Goal: Task Accomplishment & Management: Complete application form

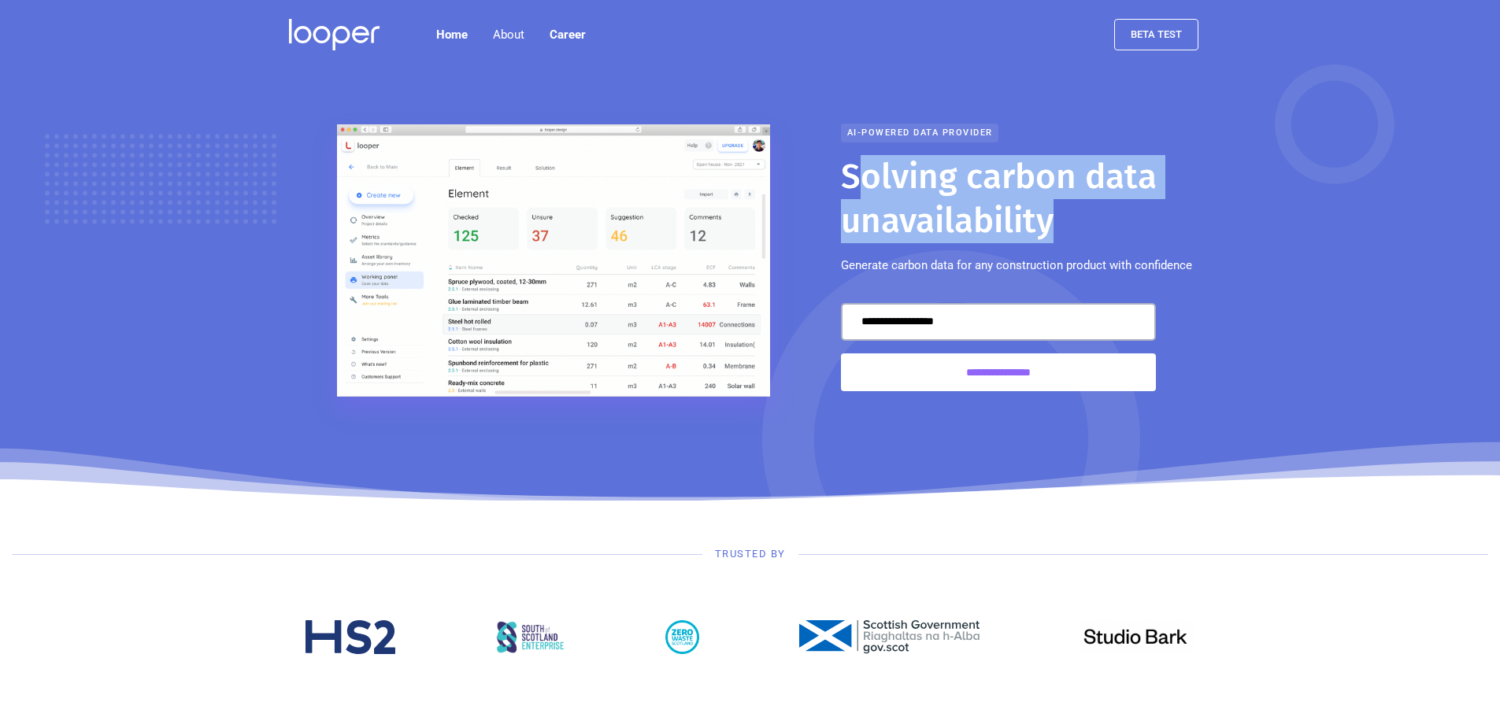
drag, startPoint x: 850, startPoint y: 165, endPoint x: 1121, endPoint y: 239, distance: 280.7
click at [1121, 239] on h1 "Solving carbon data unavailability" at bounding box center [1026, 199] width 370 height 88
click at [1106, 213] on h1 "Solving carbon data unavailability" at bounding box center [1026, 199] width 370 height 88
click at [1005, 203] on h1 "Solving carbon data unavailability" at bounding box center [1026, 199] width 370 height 88
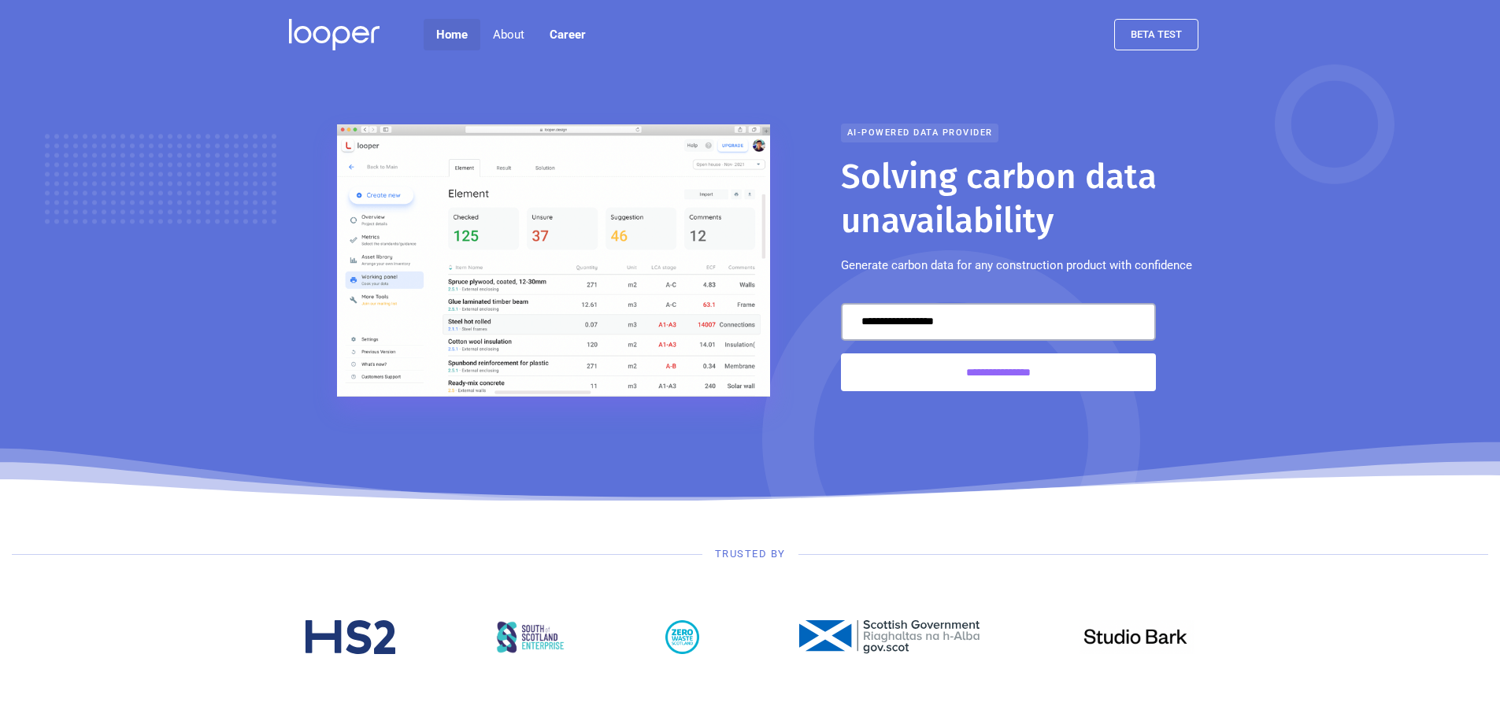
click at [463, 28] on link "Home" at bounding box center [452, 34] width 57 height 31
click at [514, 26] on div "About" at bounding box center [508, 34] width 31 height 19
click at [503, 81] on link "About us" at bounding box center [515, 85] width 76 height 35
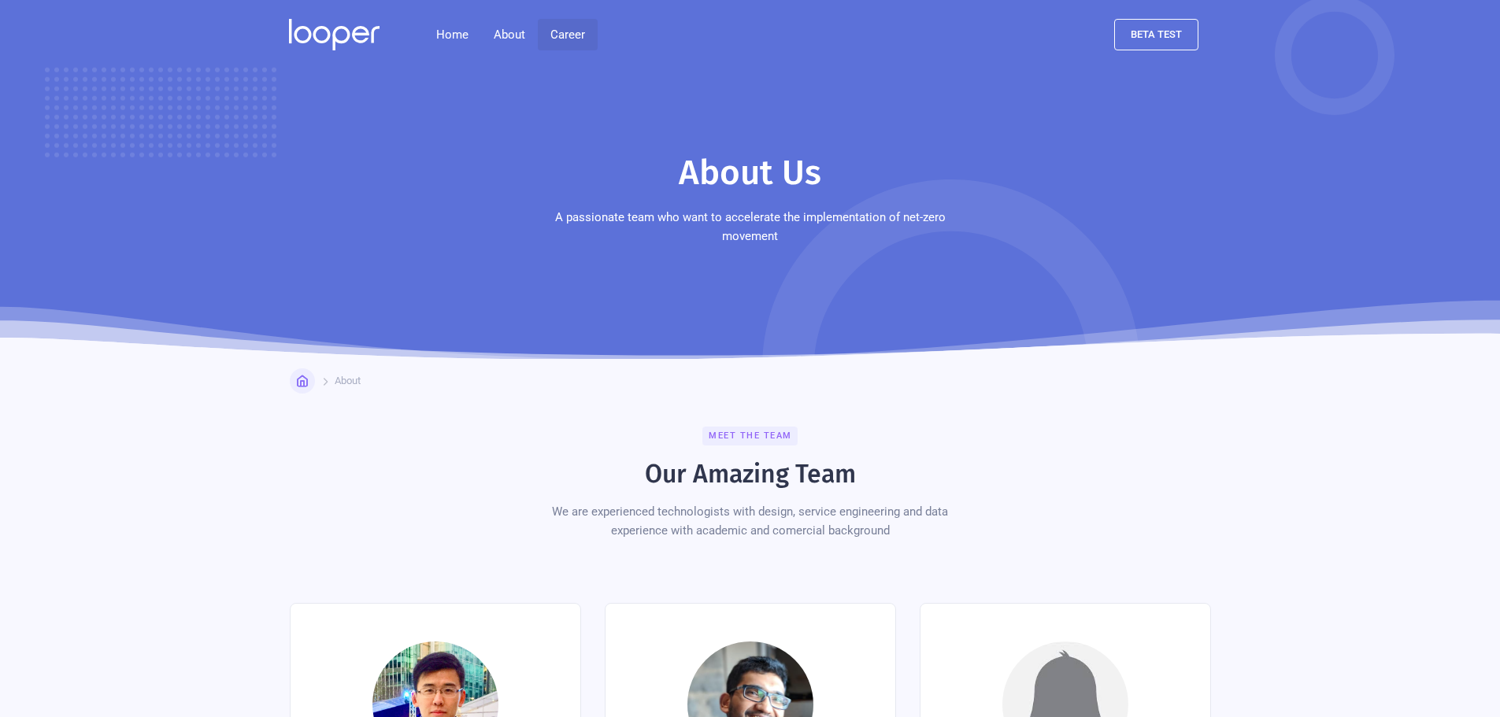
click at [568, 30] on link "Career" at bounding box center [568, 34] width 60 height 31
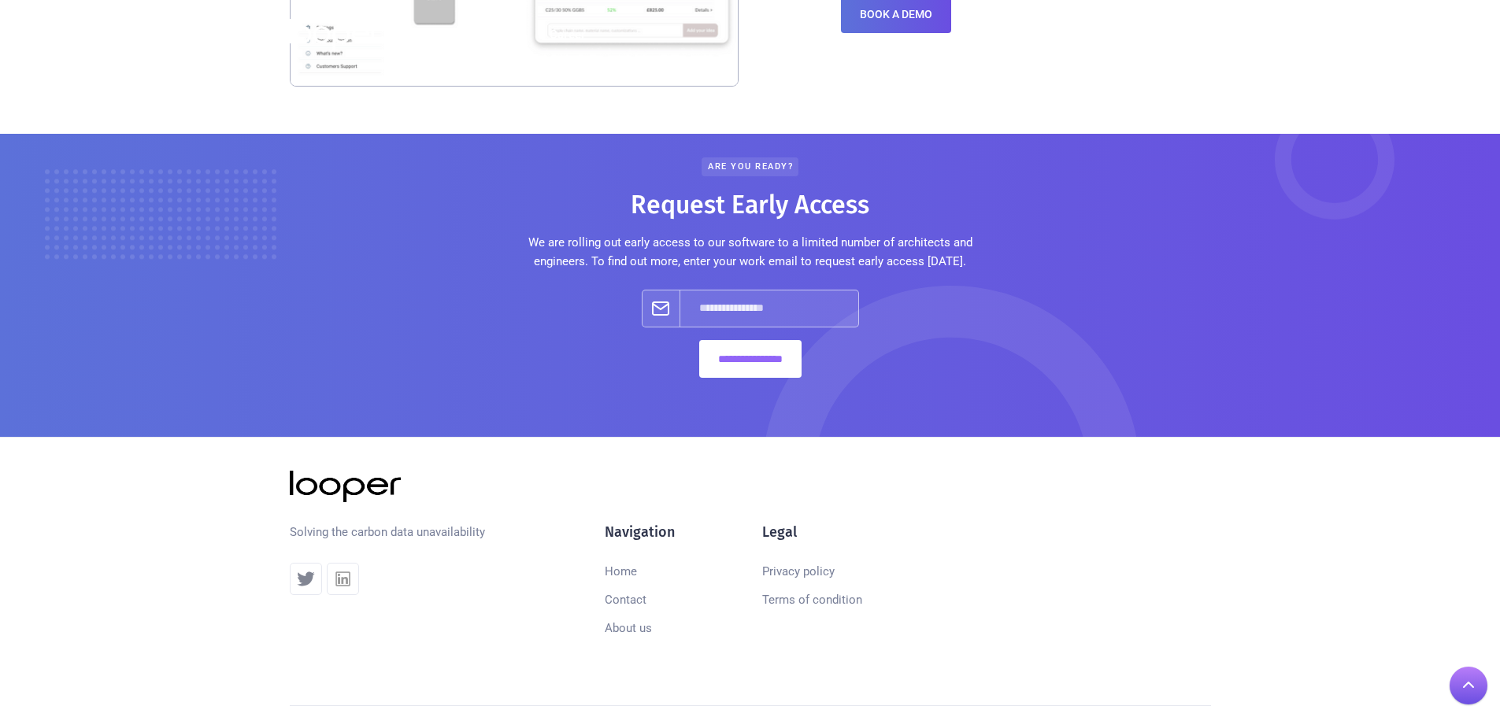
scroll to position [1832, 0]
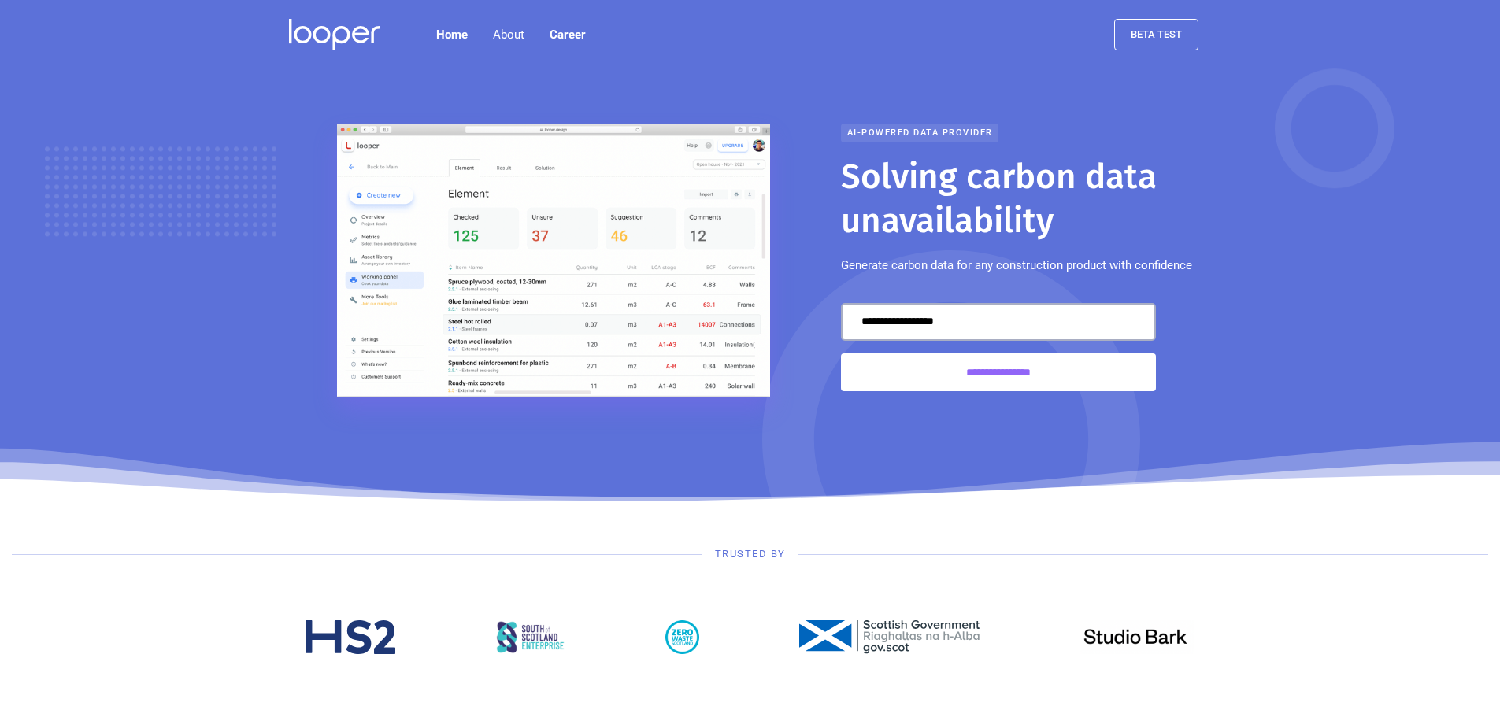
scroll to position [1832, 0]
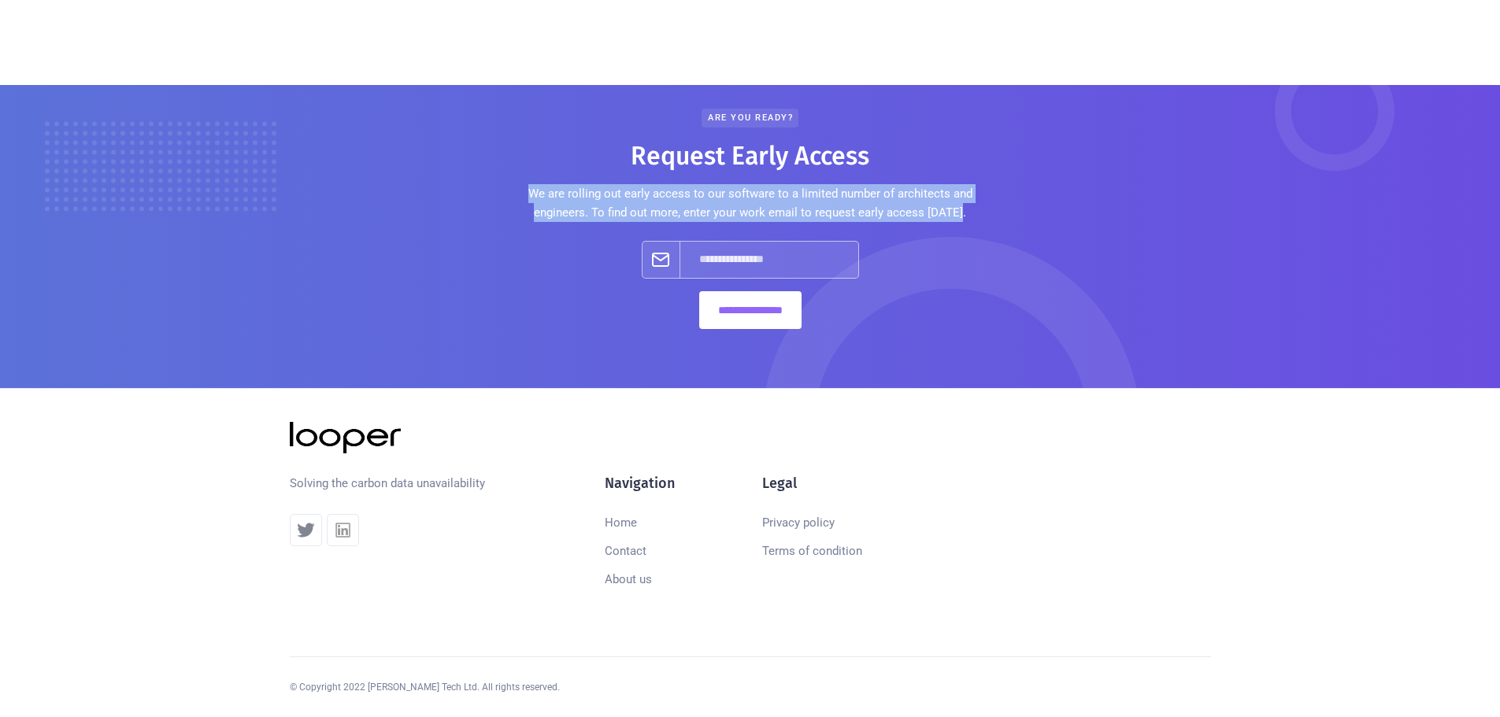
drag, startPoint x: 844, startPoint y: 185, endPoint x: 982, endPoint y: 223, distance: 142.9
click at [982, 223] on div "**********" at bounding box center [750, 225] width 960 height 232
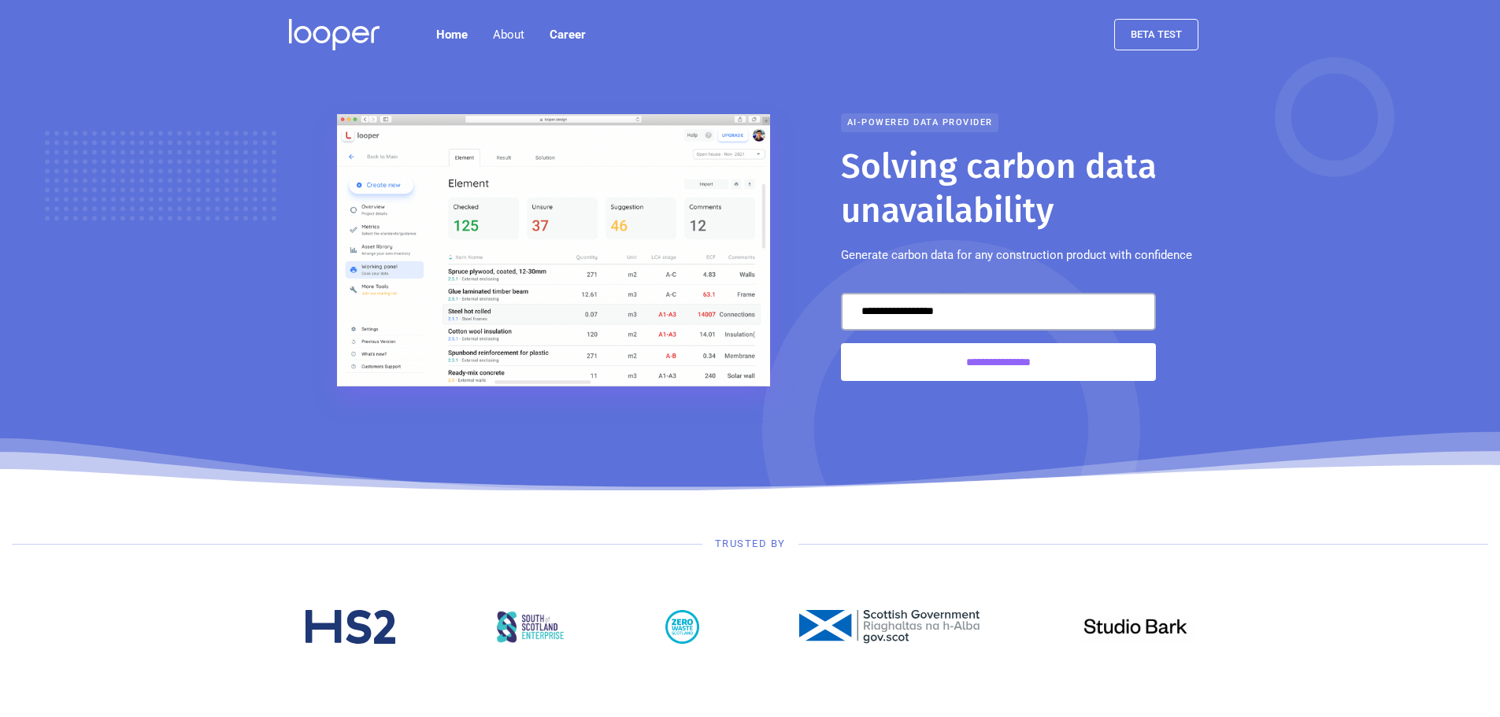
scroll to position [0, 0]
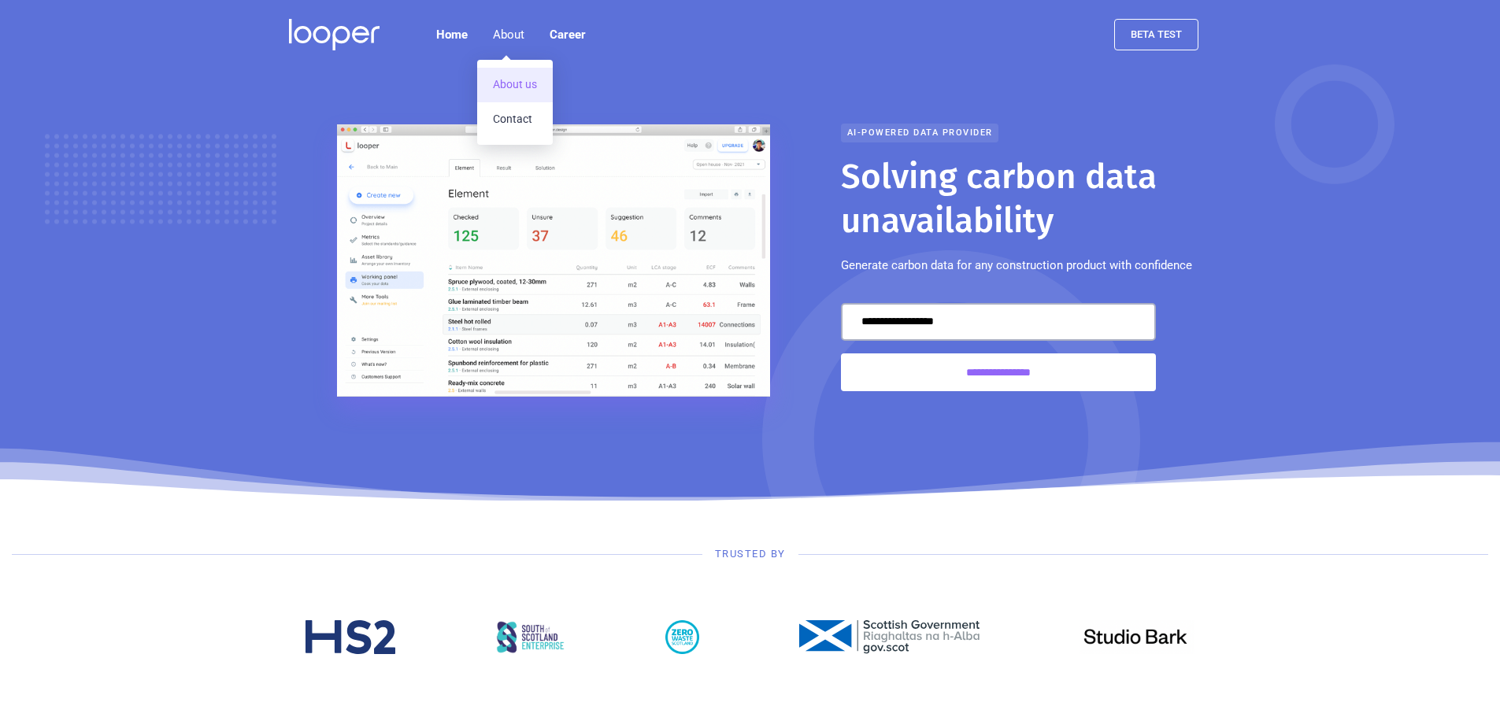
click at [505, 93] on link "About us" at bounding box center [515, 85] width 76 height 35
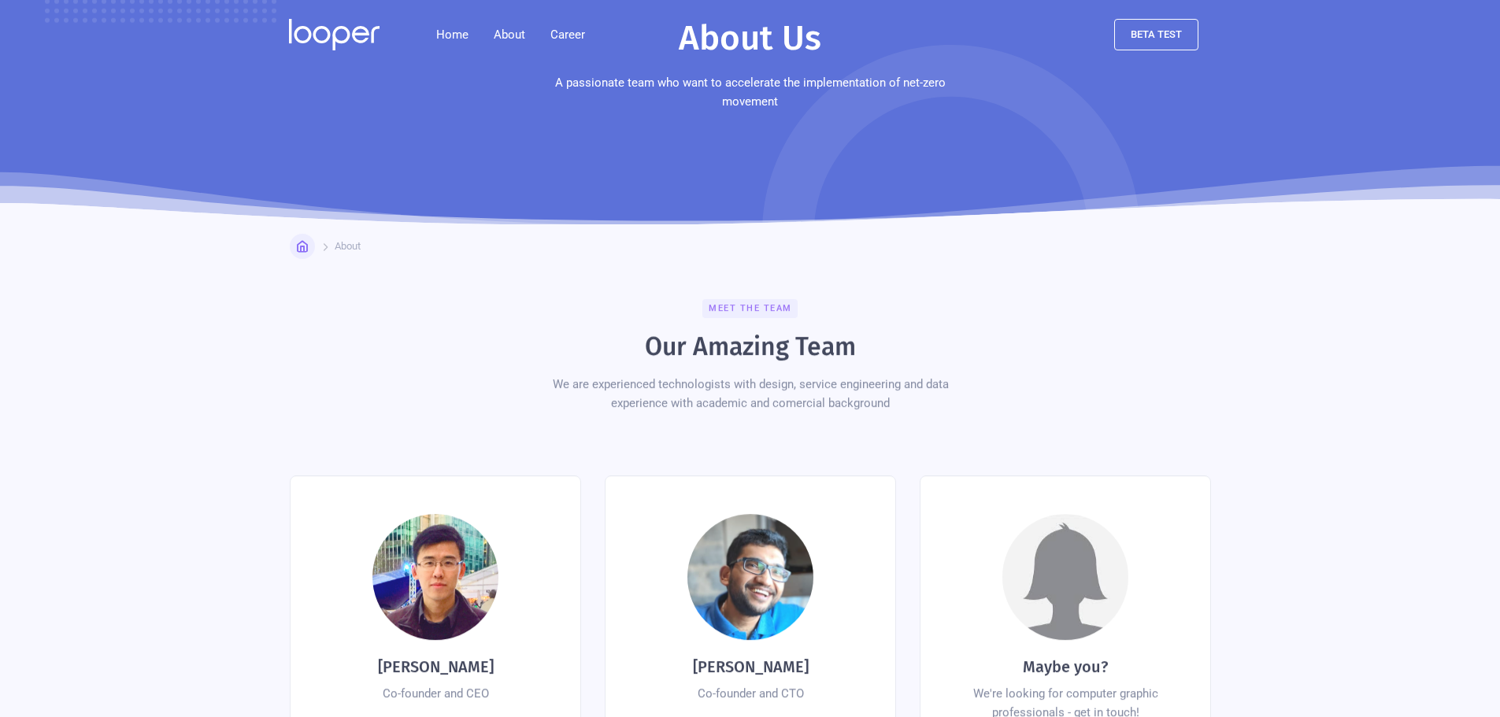
scroll to position [394, 0]
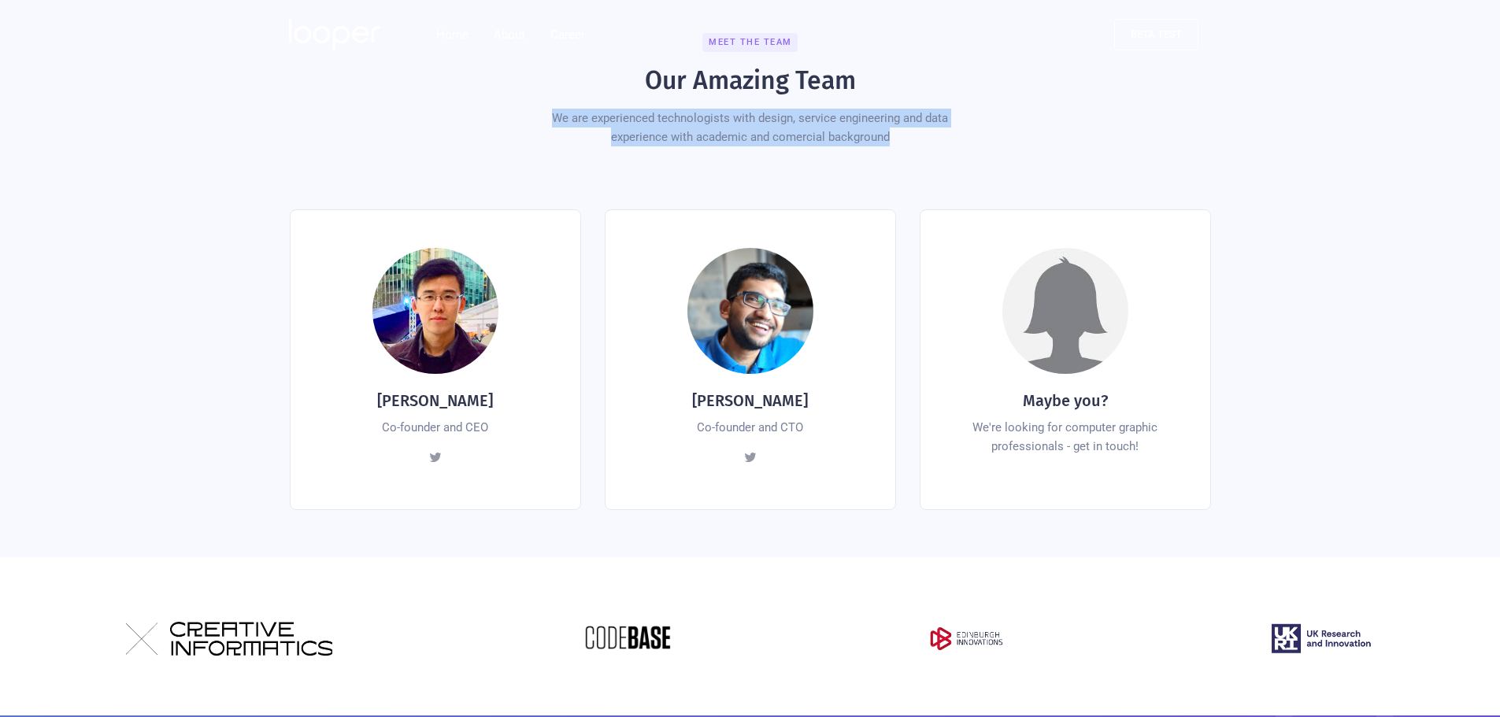
drag, startPoint x: 544, startPoint y: 92, endPoint x: 961, endPoint y: 125, distance: 418.6
click at [961, 125] on div "We are experienced technologists with design, service engineering and data expe…" at bounding box center [750, 128] width 449 height 38
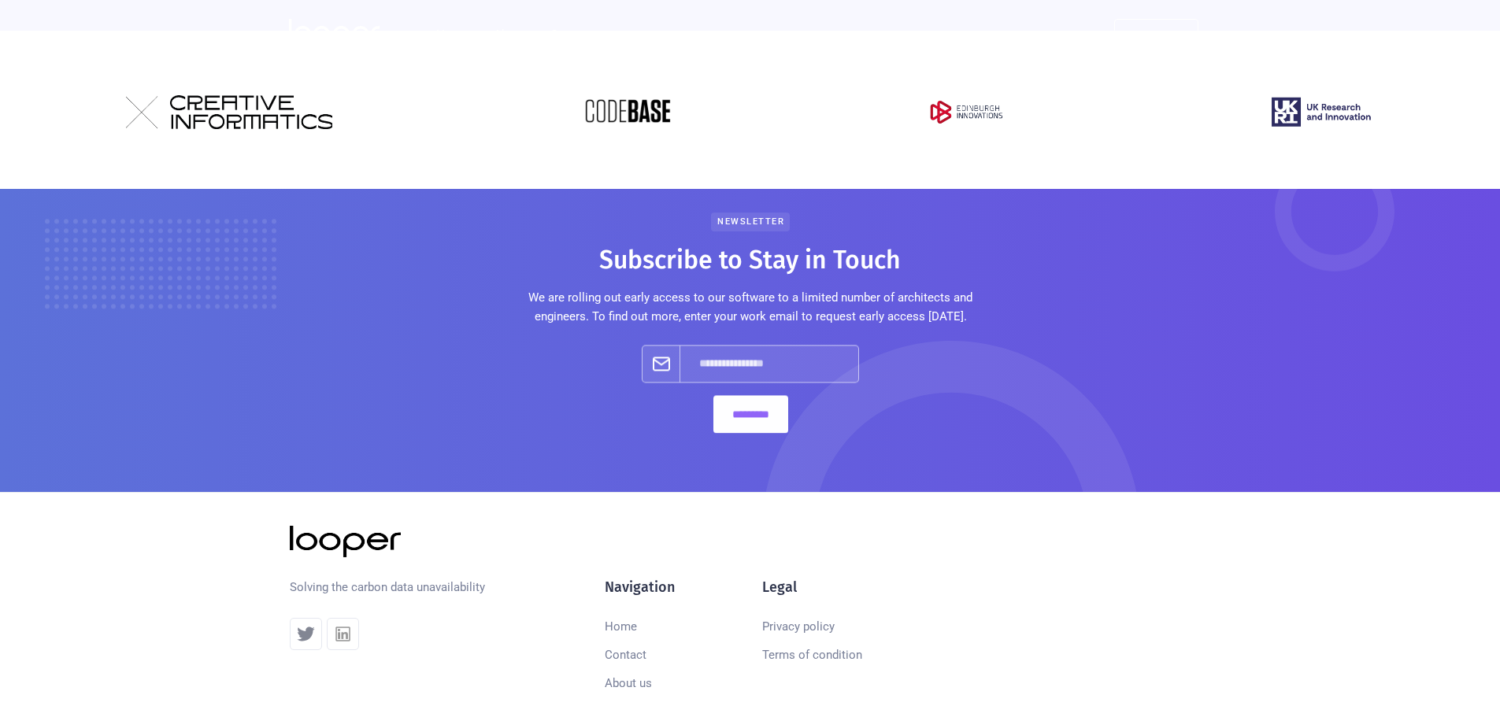
scroll to position [1005, 0]
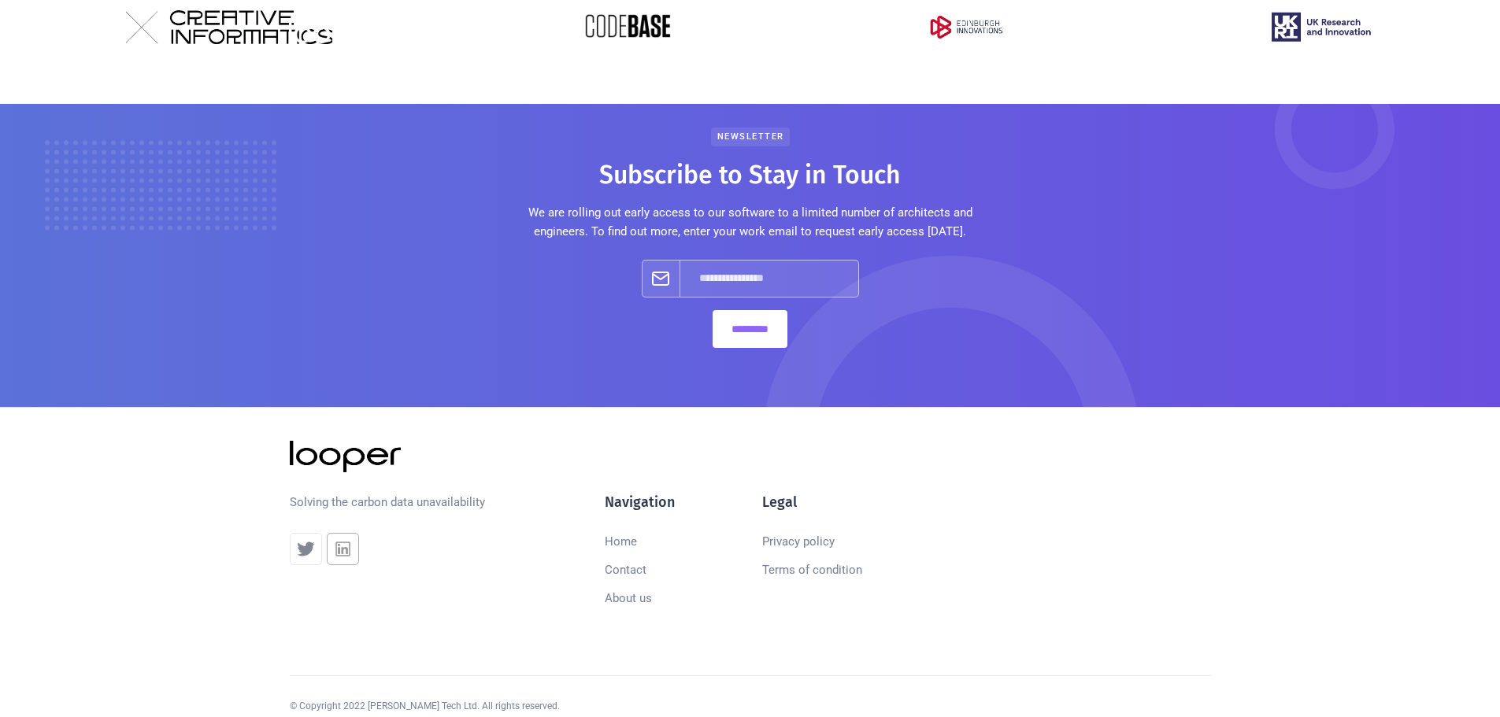
click at [342, 538] on img at bounding box center [342, 548] width 21 height 21
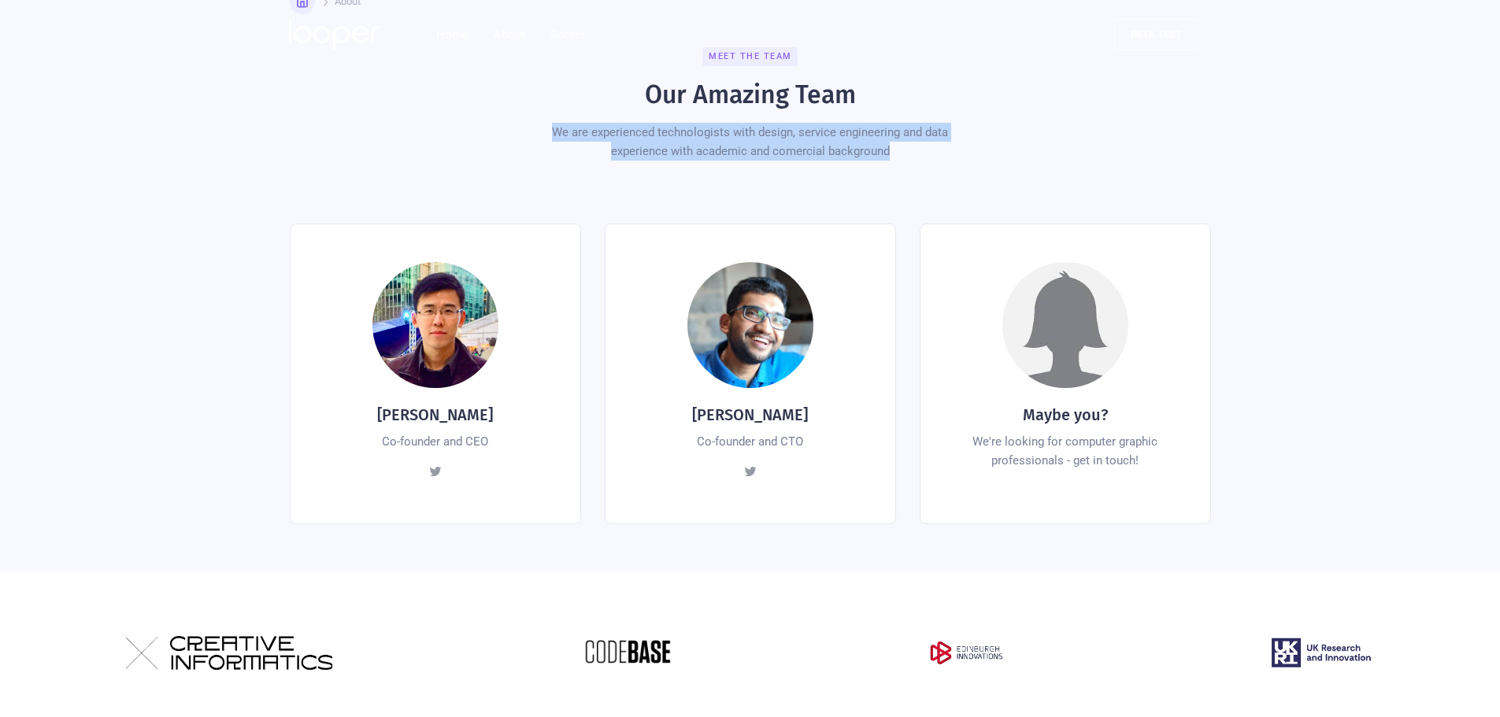
scroll to position [297, 0]
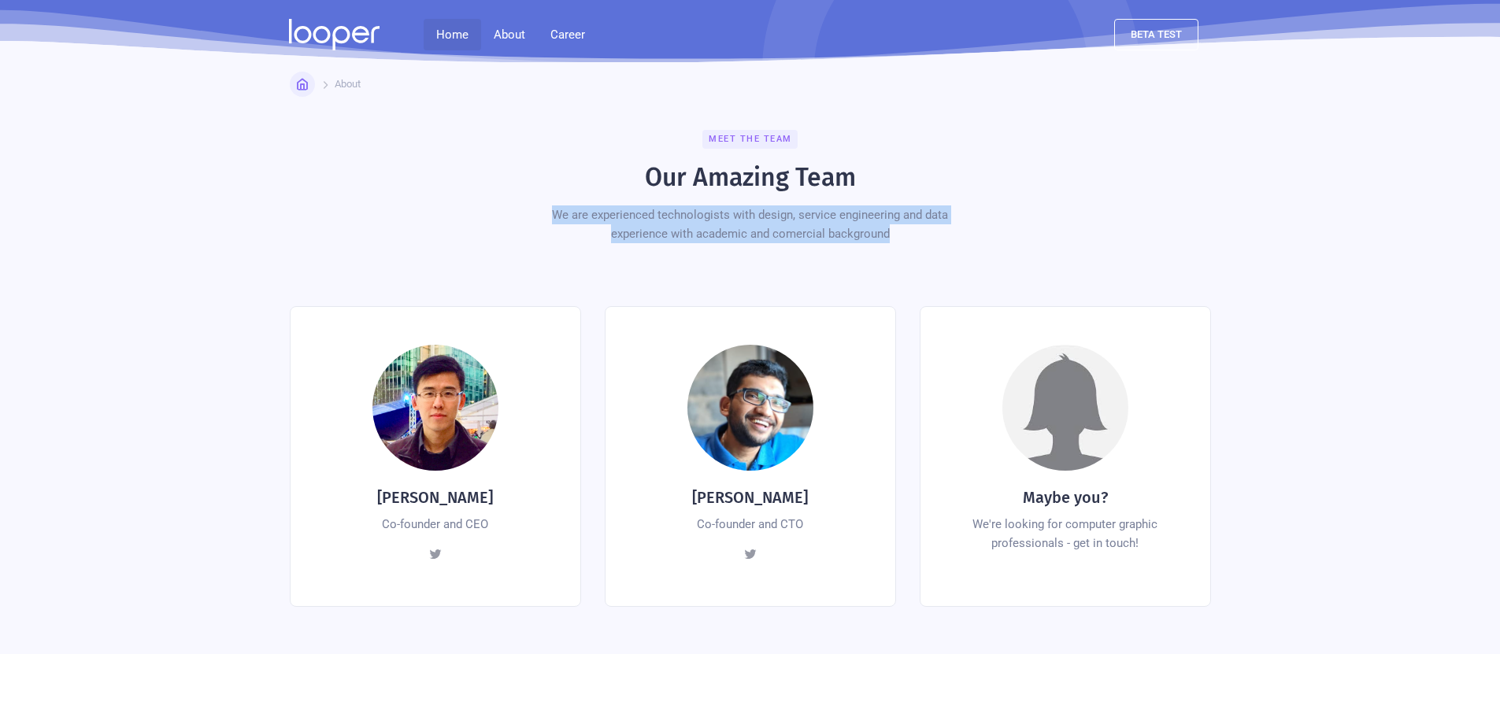
click at [459, 39] on link "Home" at bounding box center [452, 34] width 57 height 31
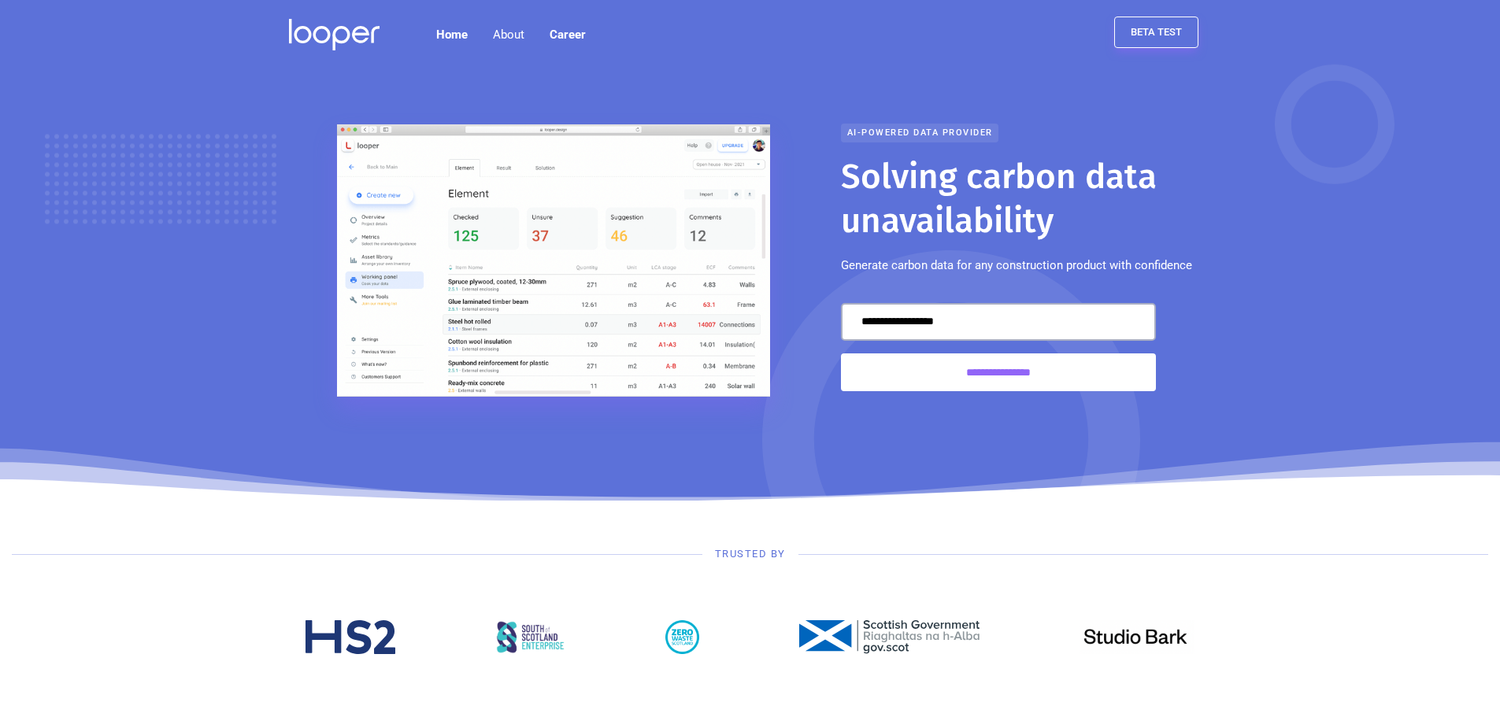
click at [1162, 35] on link "beta test" at bounding box center [1156, 32] width 84 height 31
